Goal: Information Seeking & Learning: Compare options

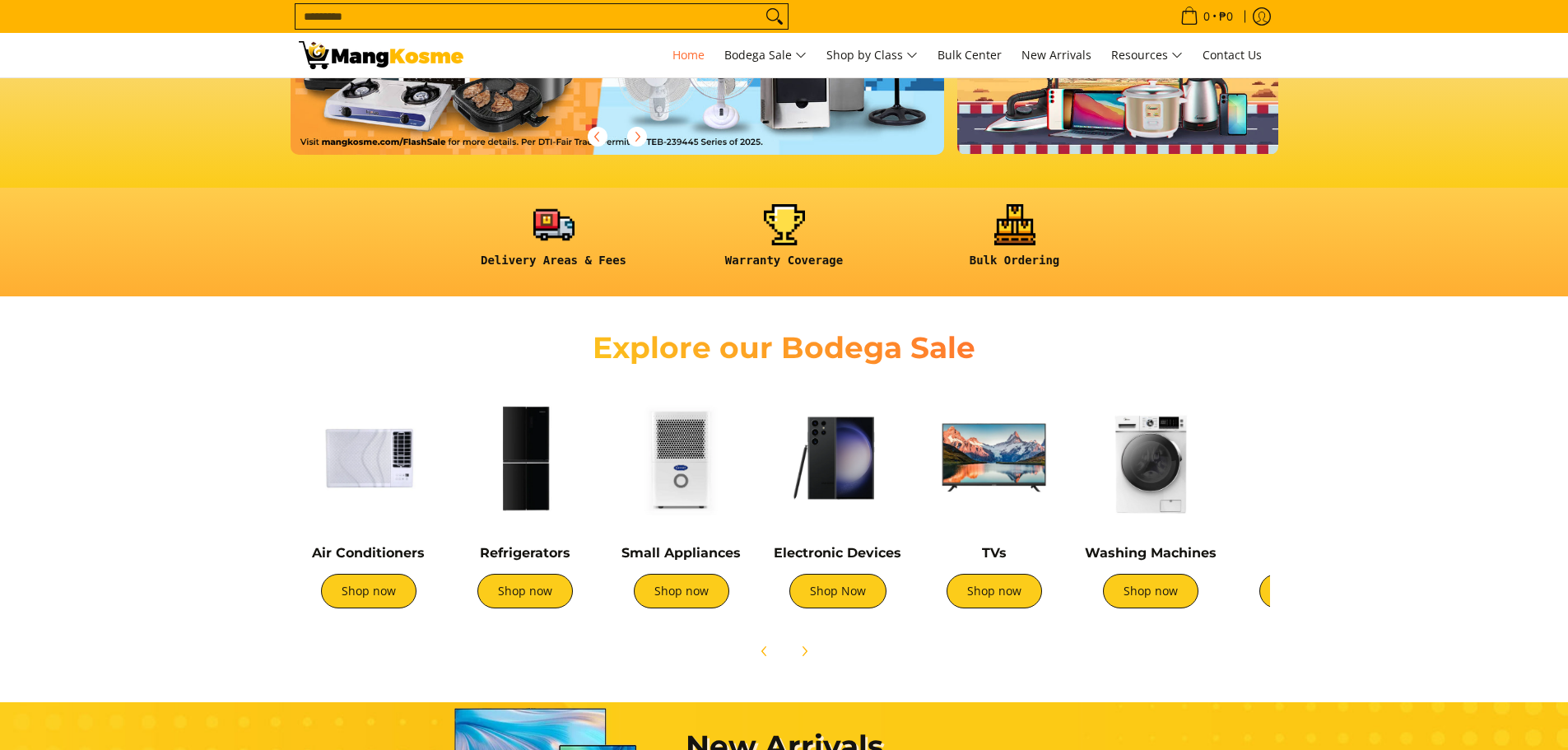
scroll to position [412, 0]
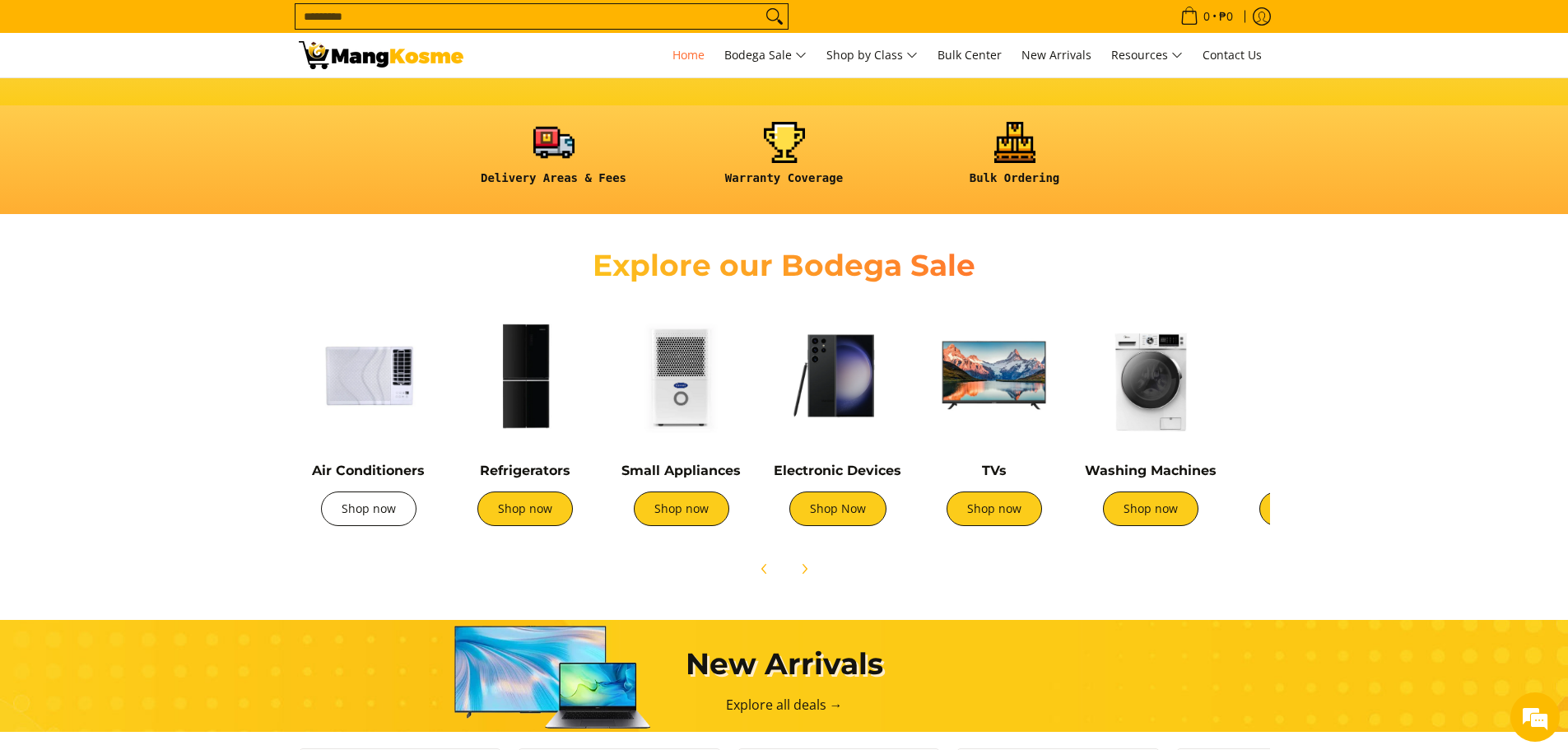
click at [361, 498] on link "Shop now" at bounding box center [369, 508] width 96 height 35
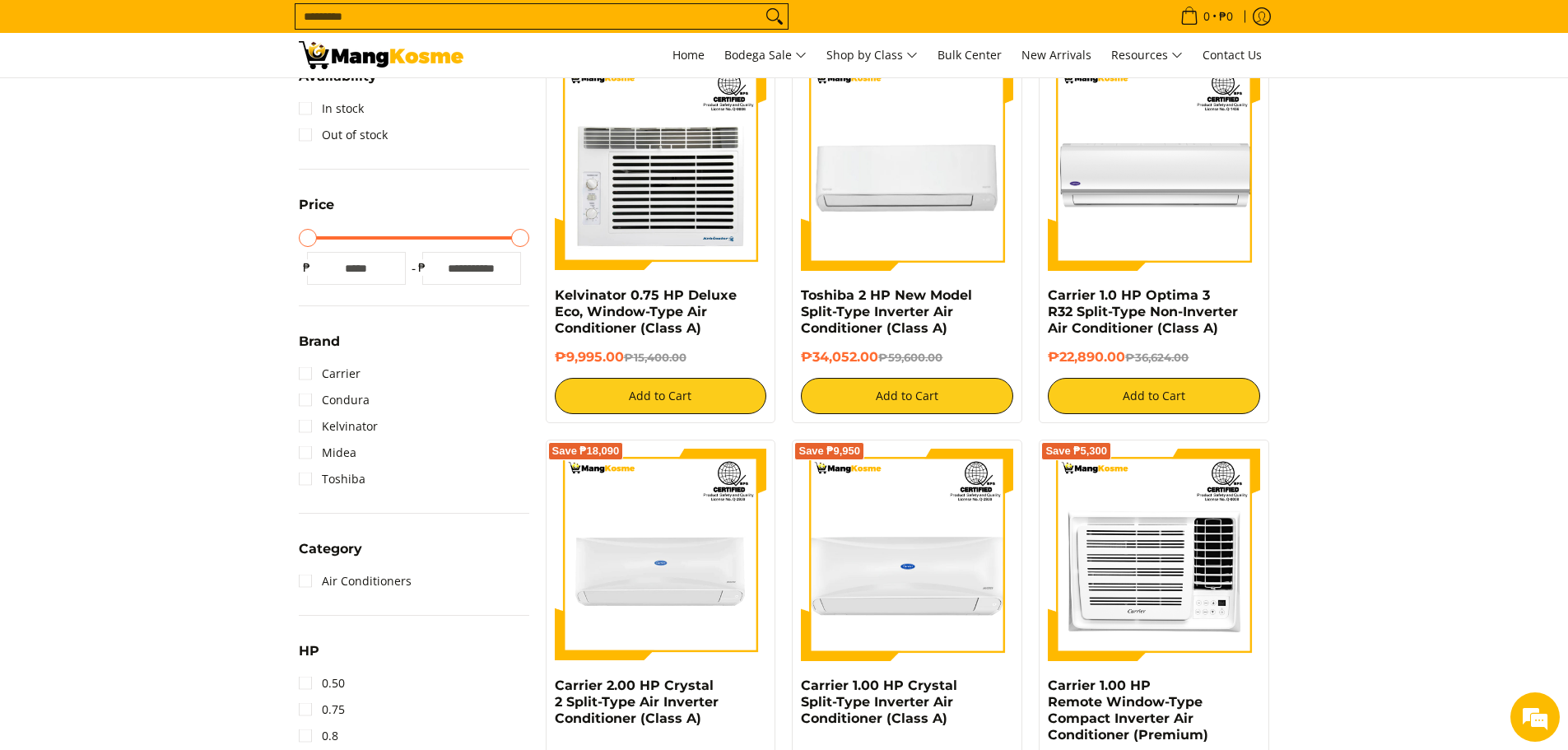
scroll to position [659, 0]
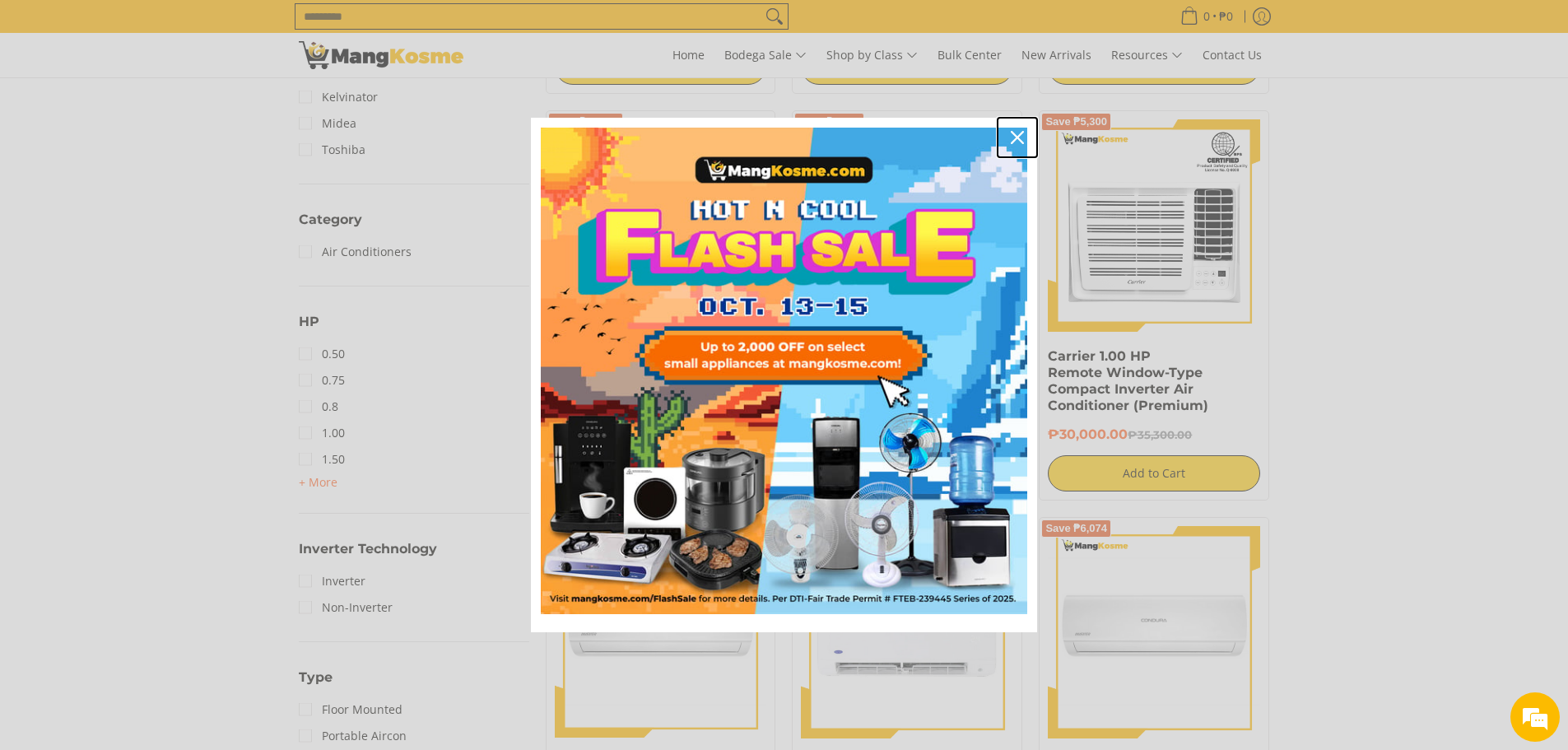
click at [1015, 135] on icon "close icon" at bounding box center [1018, 137] width 13 height 13
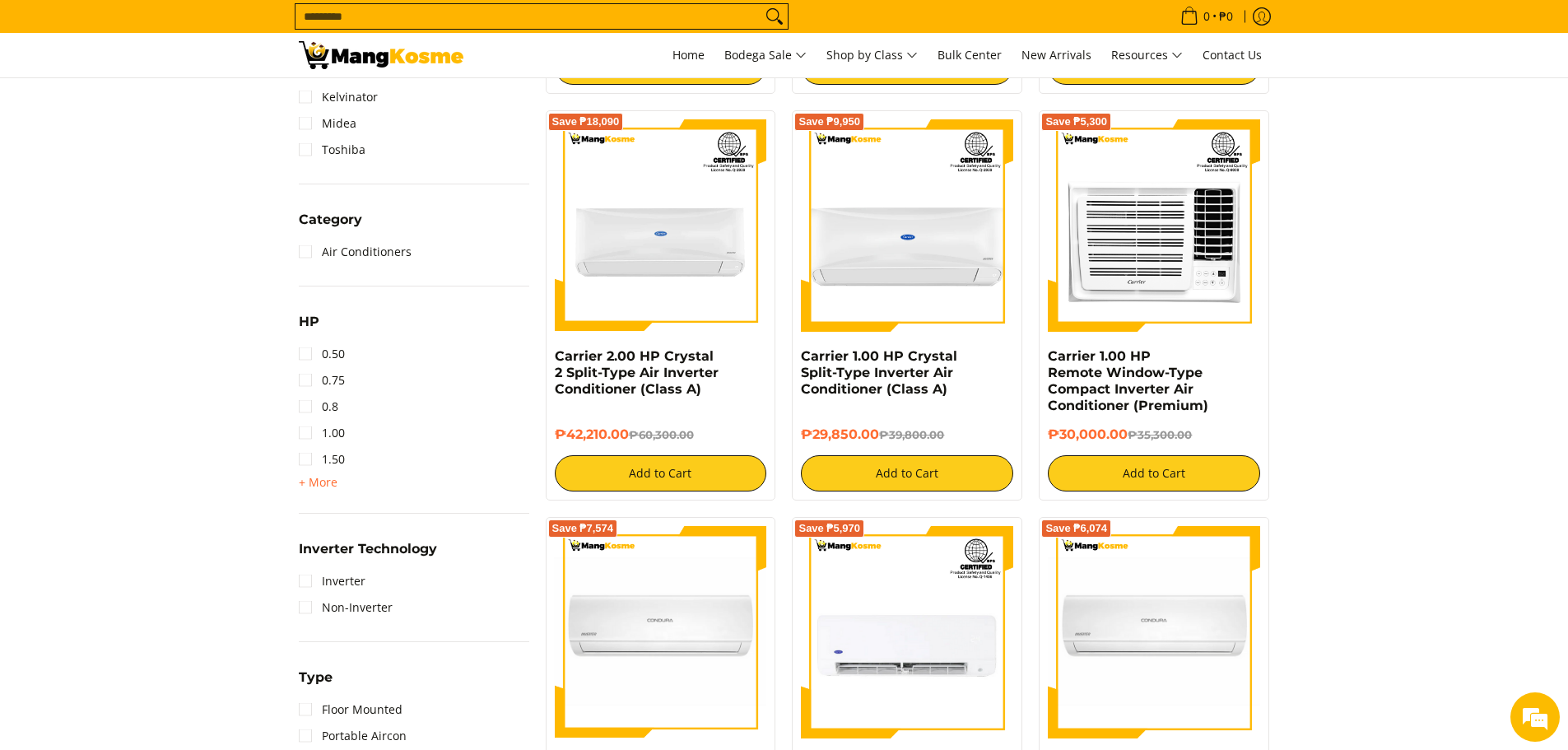
drag, startPoint x: 884, startPoint y: 226, endPoint x: 1405, endPoint y: 298, distance: 526.0
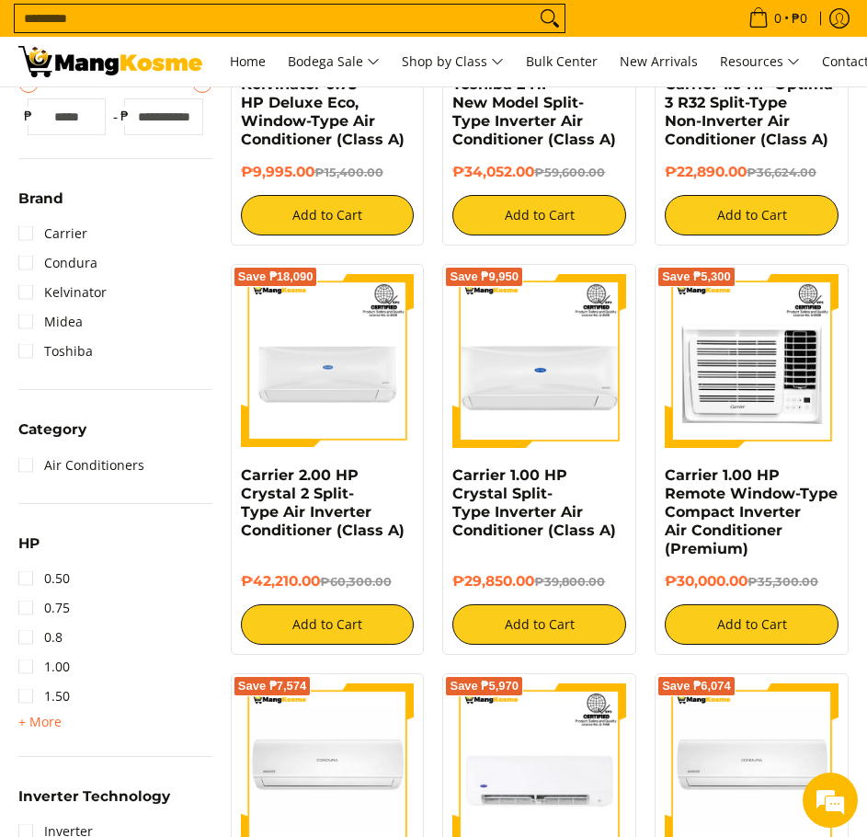
scroll to position [0, 0]
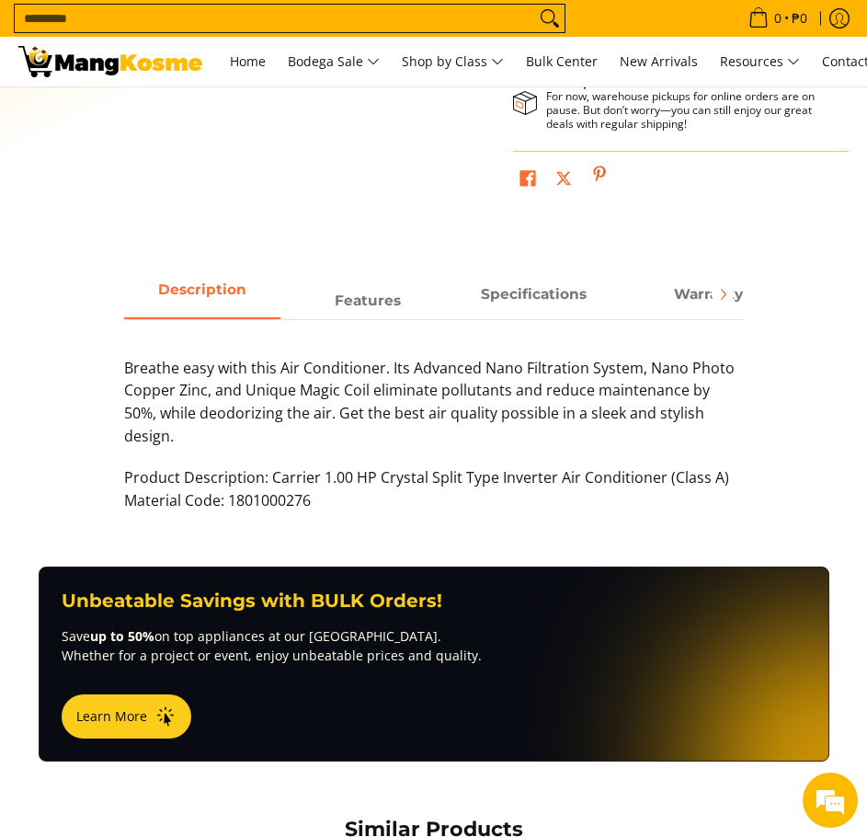
scroll to position [745, 0]
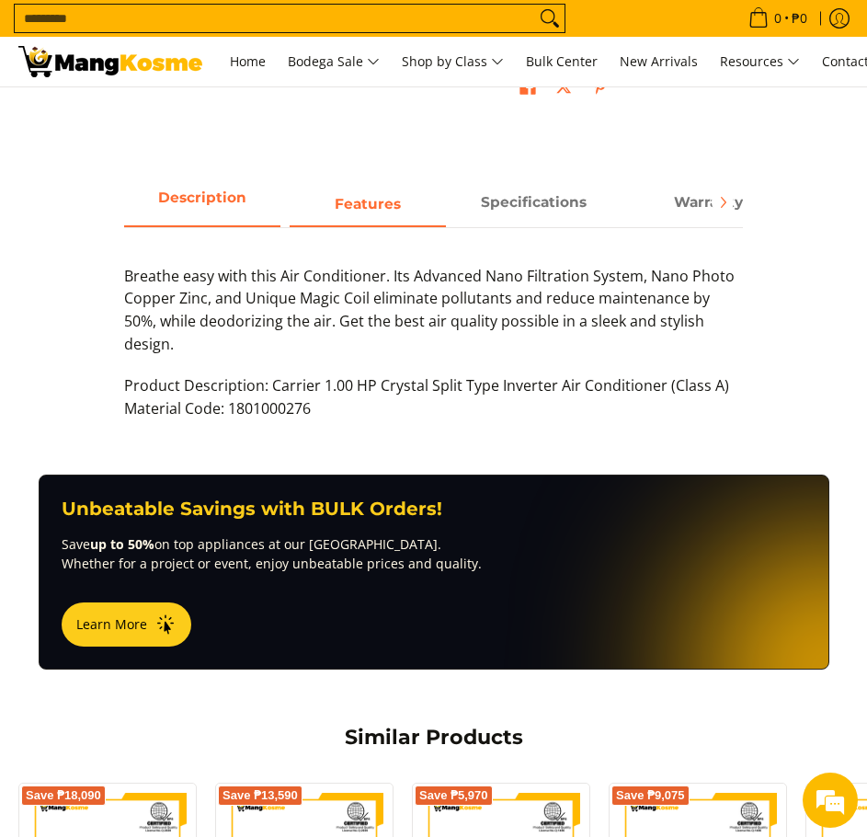
click at [379, 218] on span "Features" at bounding box center [368, 201] width 156 height 47
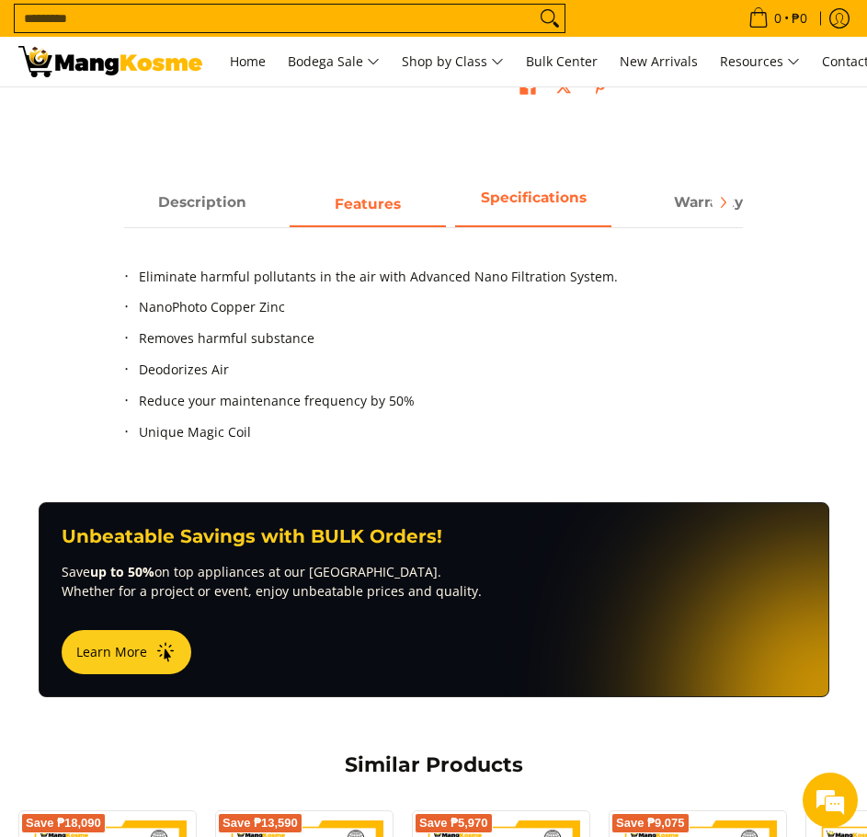
click at [528, 209] on span "Specifications" at bounding box center [533, 202] width 156 height 32
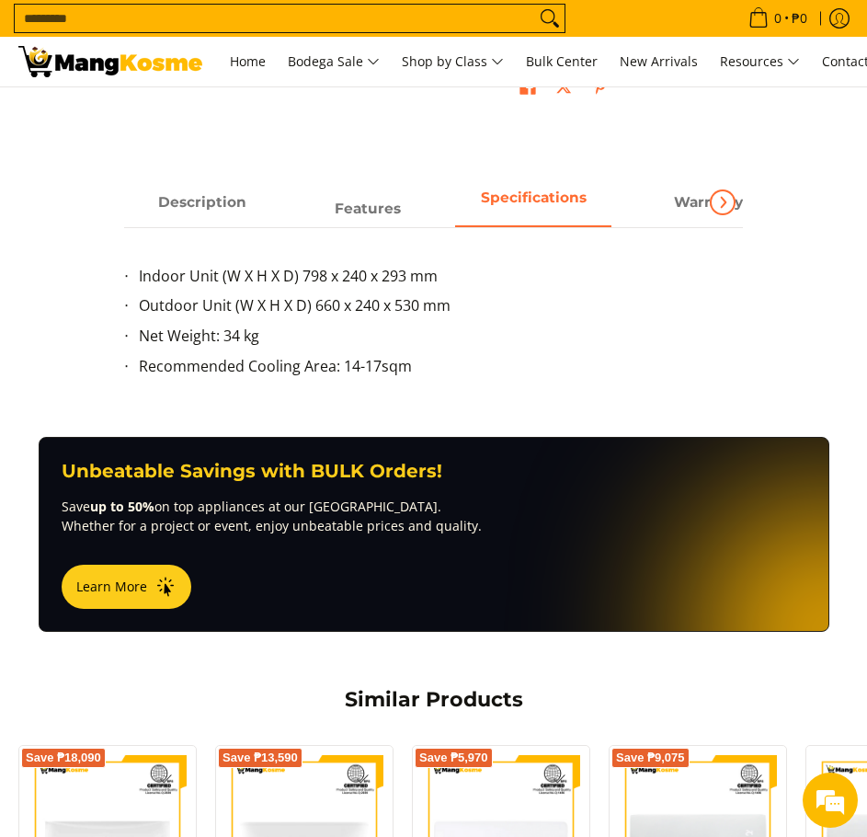
click at [716, 208] on icon "Next" at bounding box center [723, 202] width 15 height 15
click at [716, 208] on span "Warranty" at bounding box center [664, 202] width 156 height 32
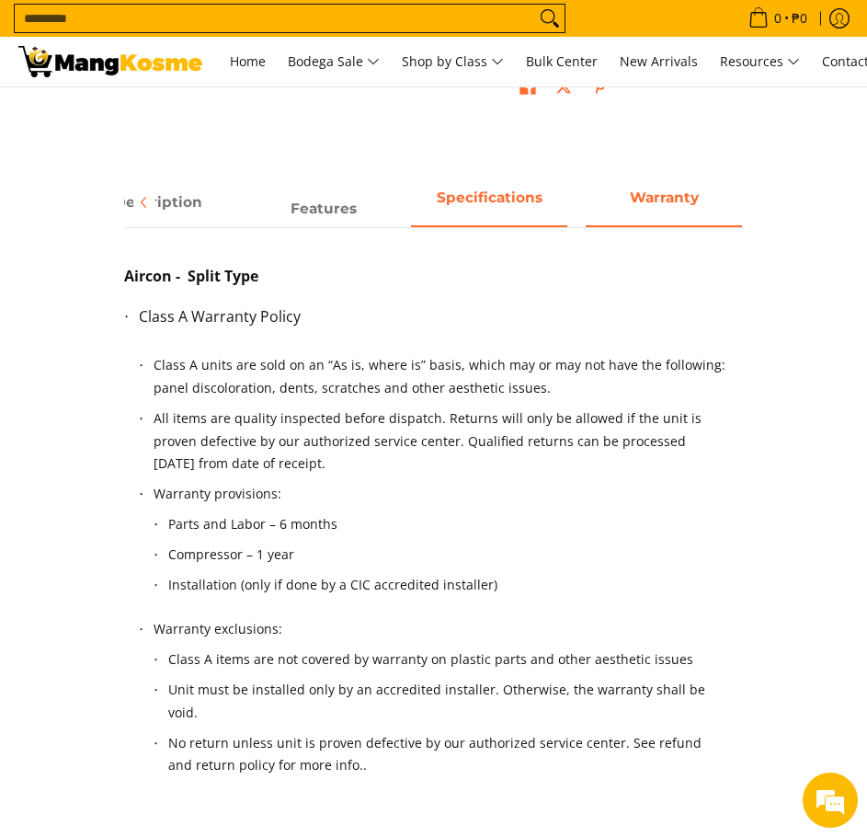
click at [485, 198] on strong "Specifications" at bounding box center [490, 197] width 106 height 17
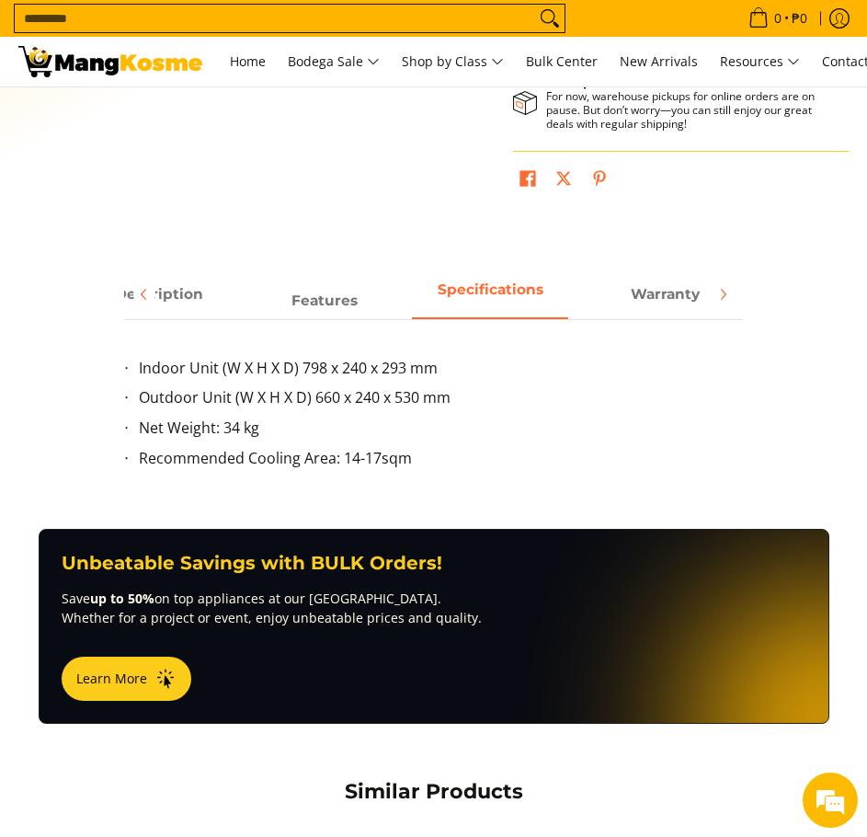
scroll to position [285, 0]
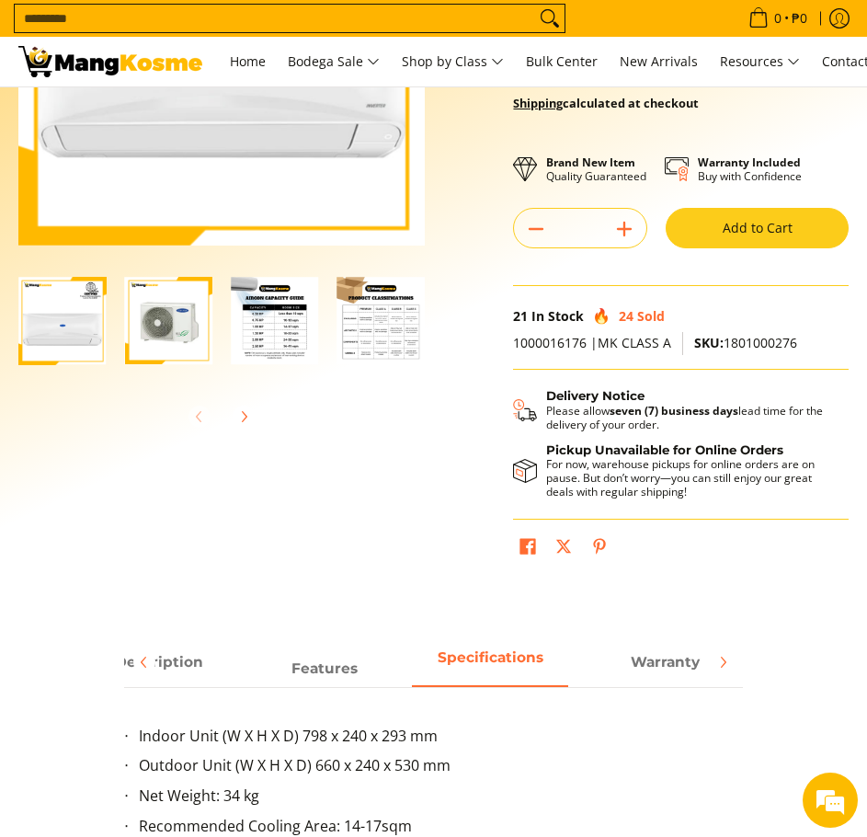
click at [253, 310] on img "Carrier 1.00 HP Crystal Split-Type Inverter Air Conditioner (Class A)-3" at bounding box center [275, 321] width 88 height 88
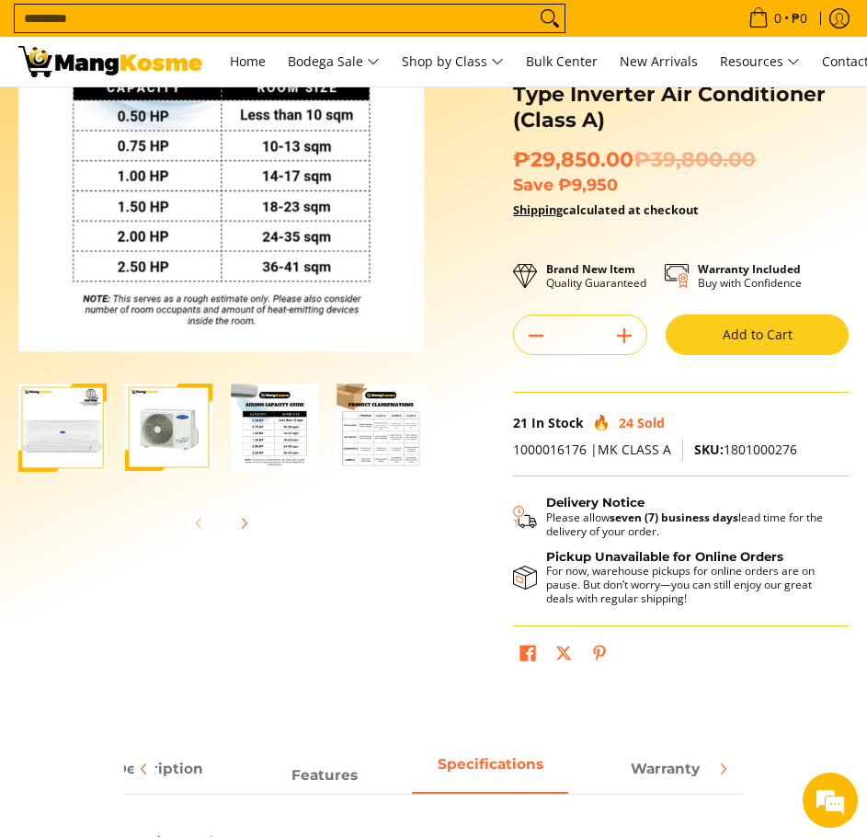
scroll to position [0, 0]
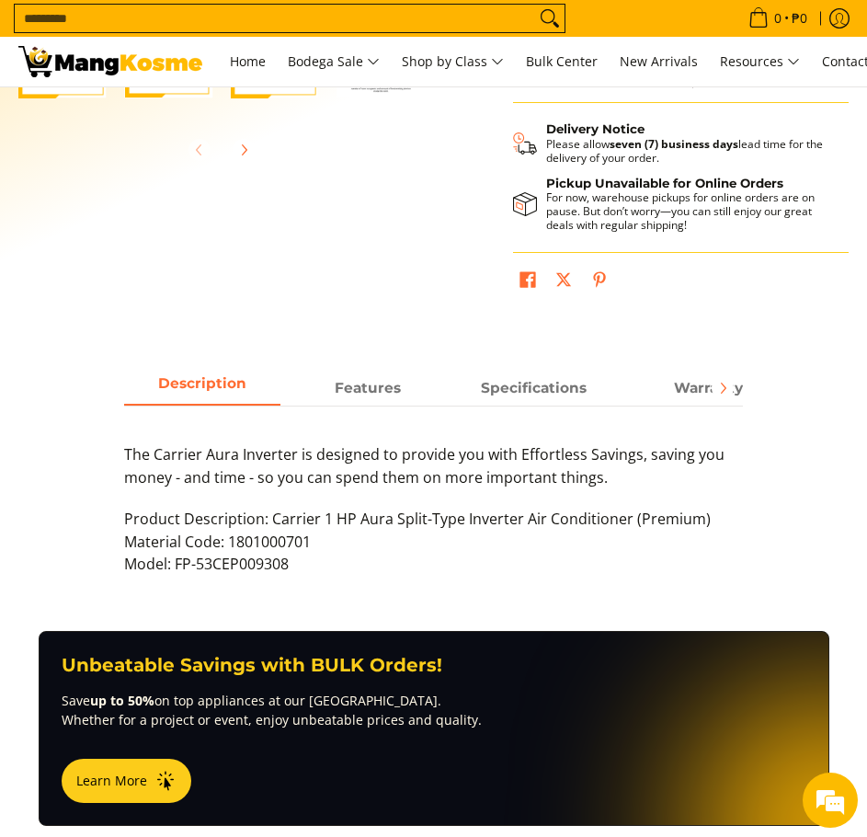
scroll to position [736, 0]
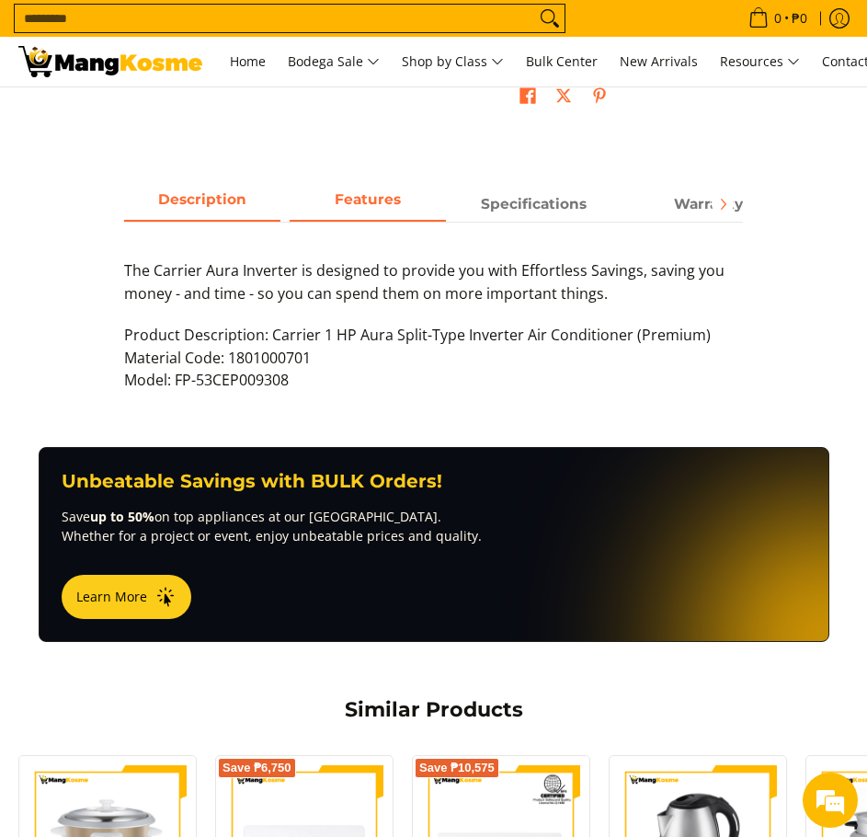
click at [351, 213] on span "Features" at bounding box center [368, 204] width 156 height 32
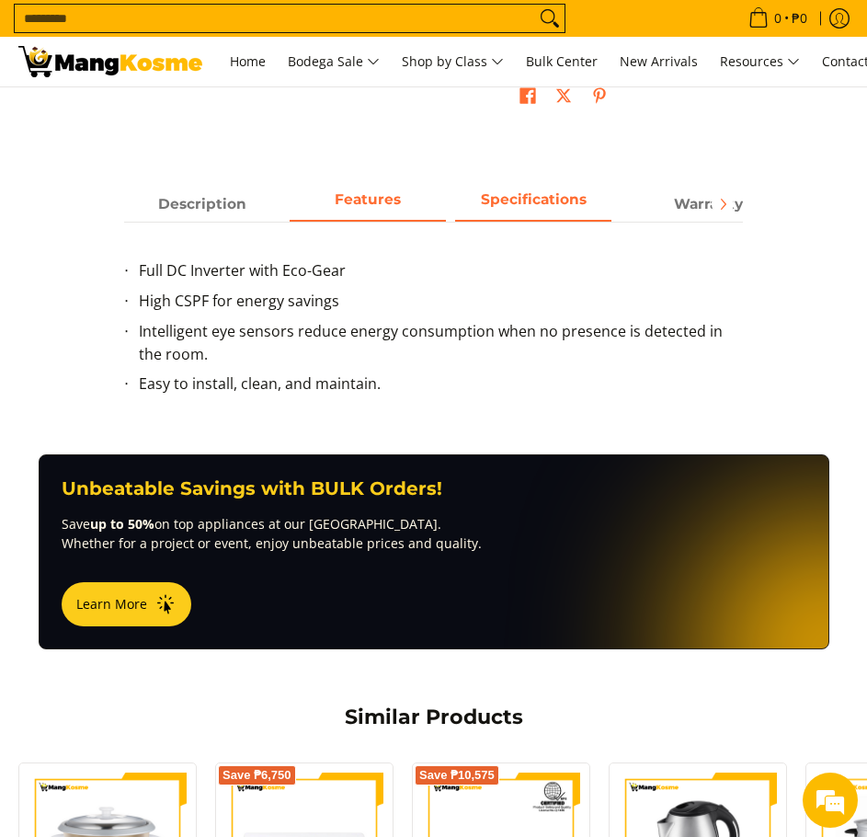
click at [519, 212] on span "Specifications" at bounding box center [533, 204] width 156 height 32
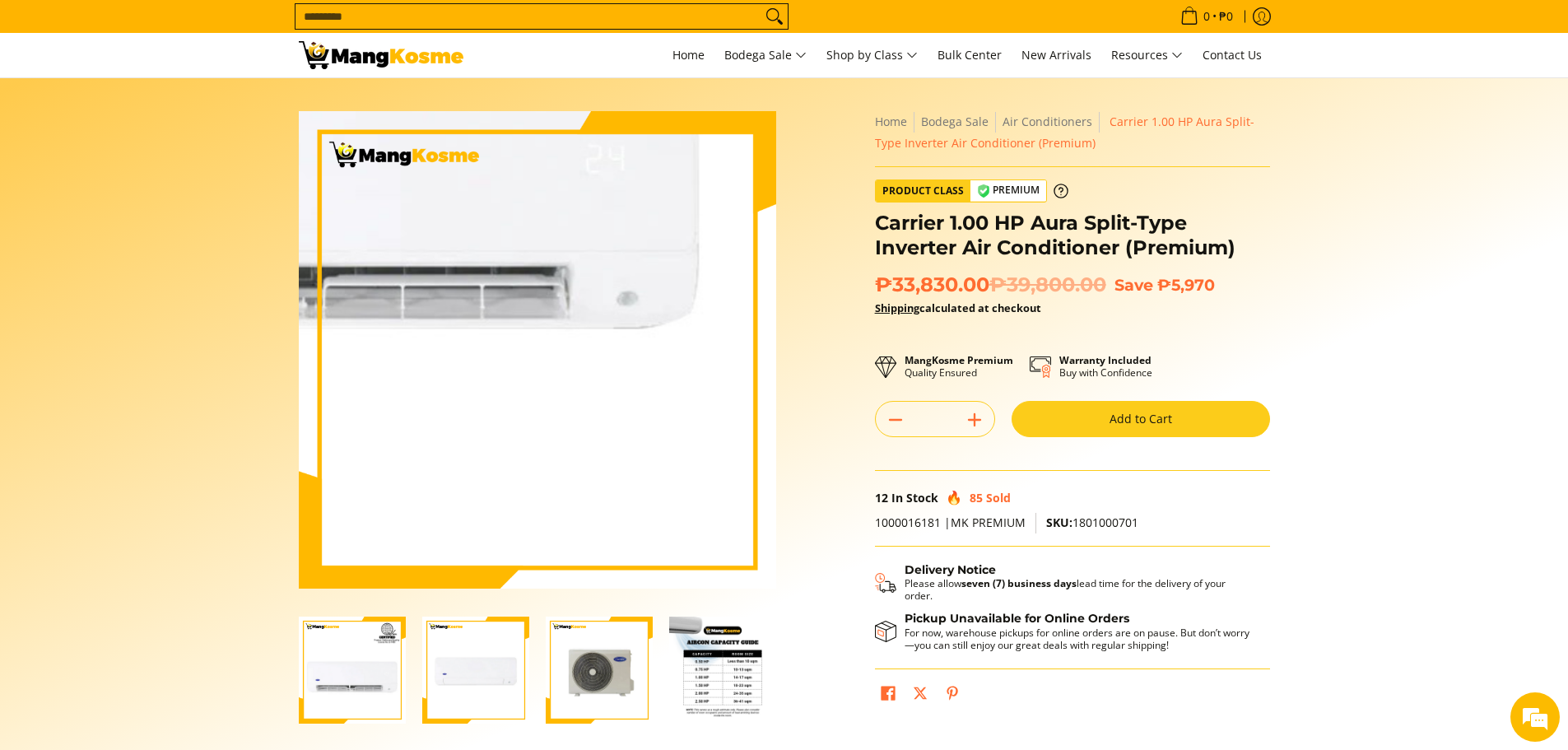
scroll to position [82, 0]
